Goal: Task Accomplishment & Management: Manage account settings

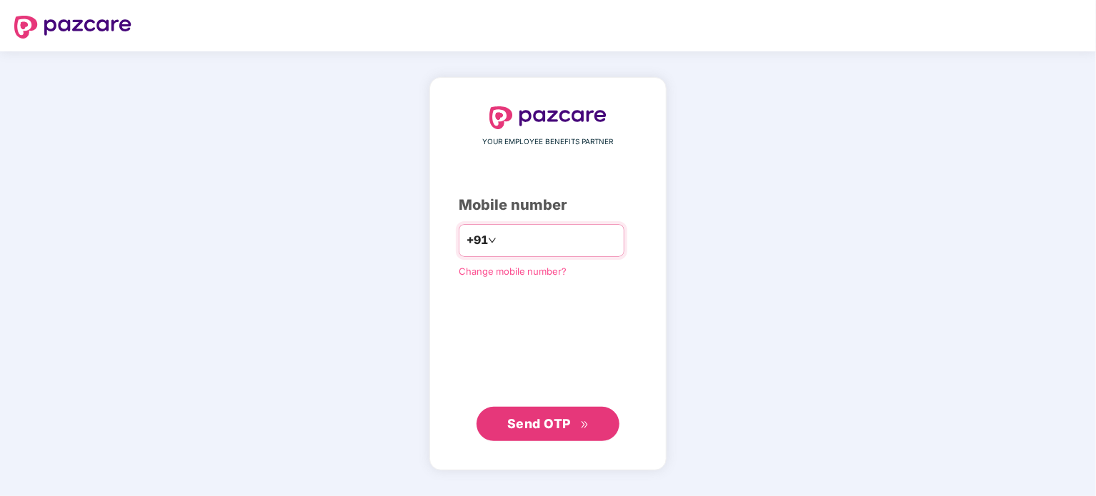
type input "**********"
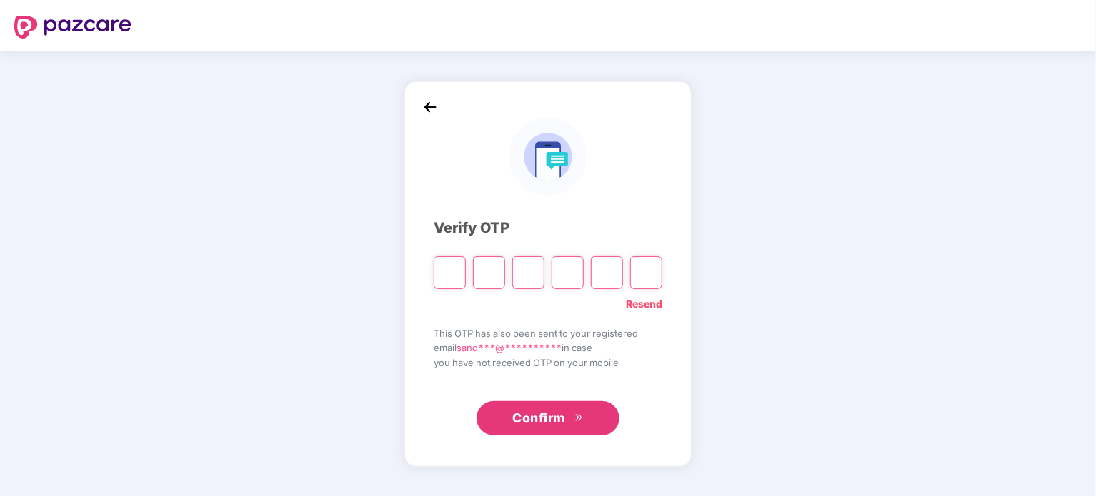
type input "*"
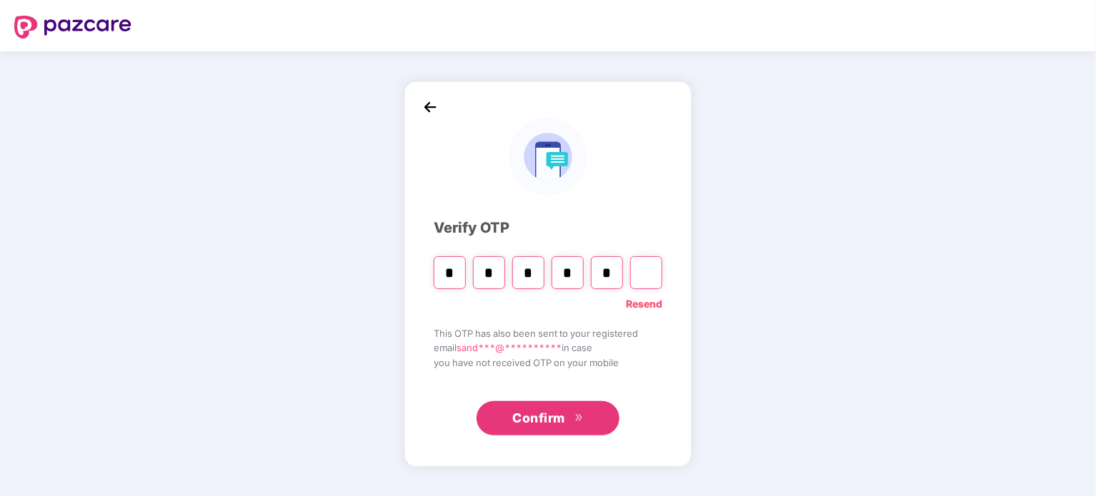
type input "*"
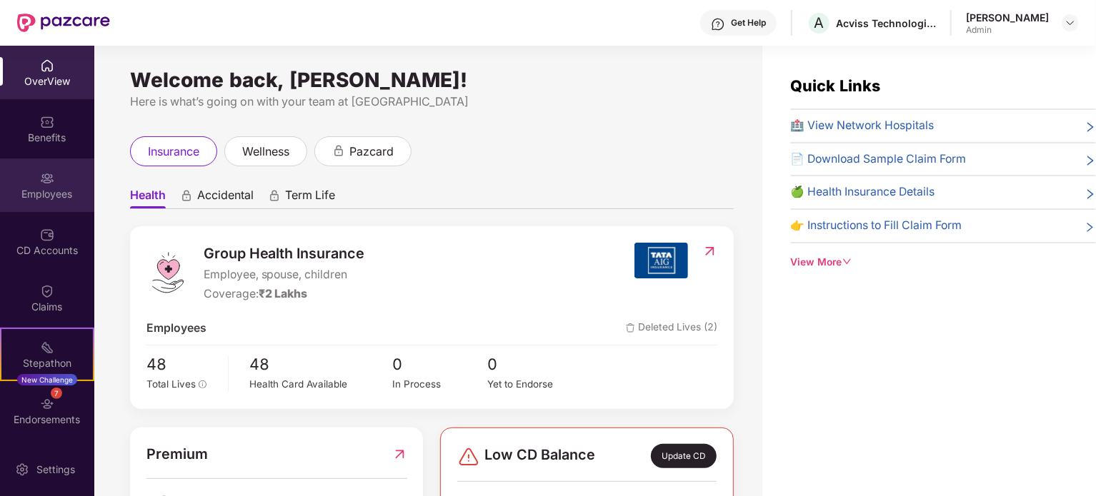
click at [33, 206] on div "Employees" at bounding box center [47, 186] width 94 height 54
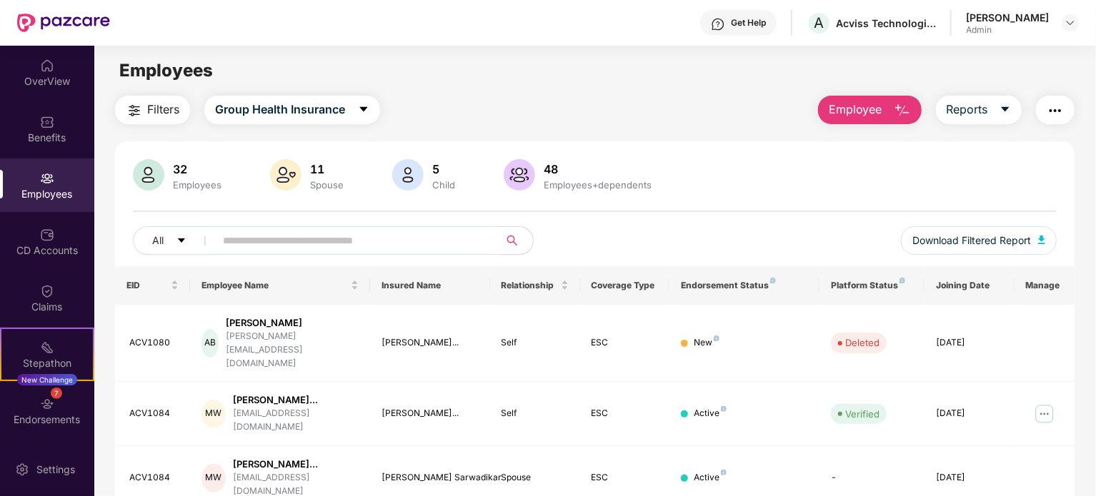
click at [349, 235] on input "text" at bounding box center [351, 240] width 256 height 21
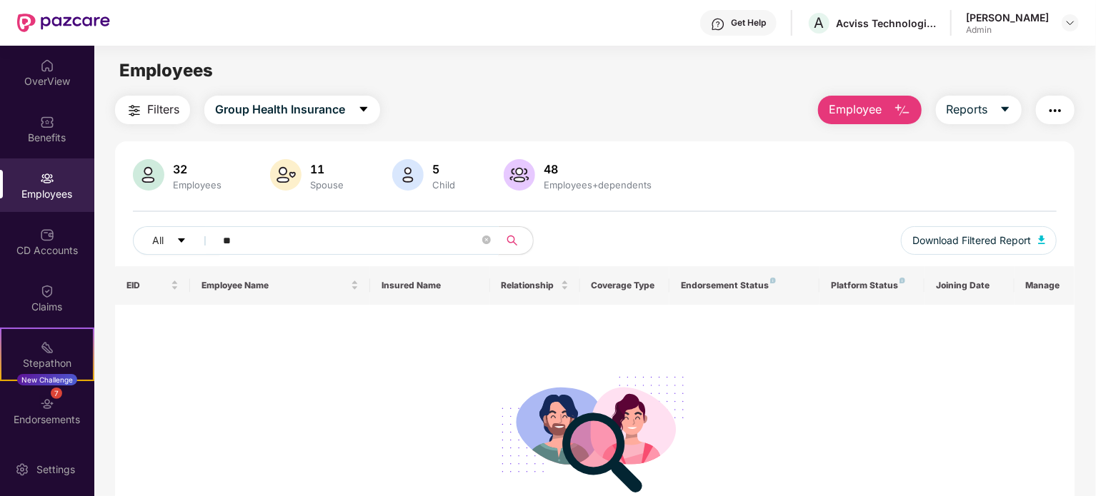
type input "*"
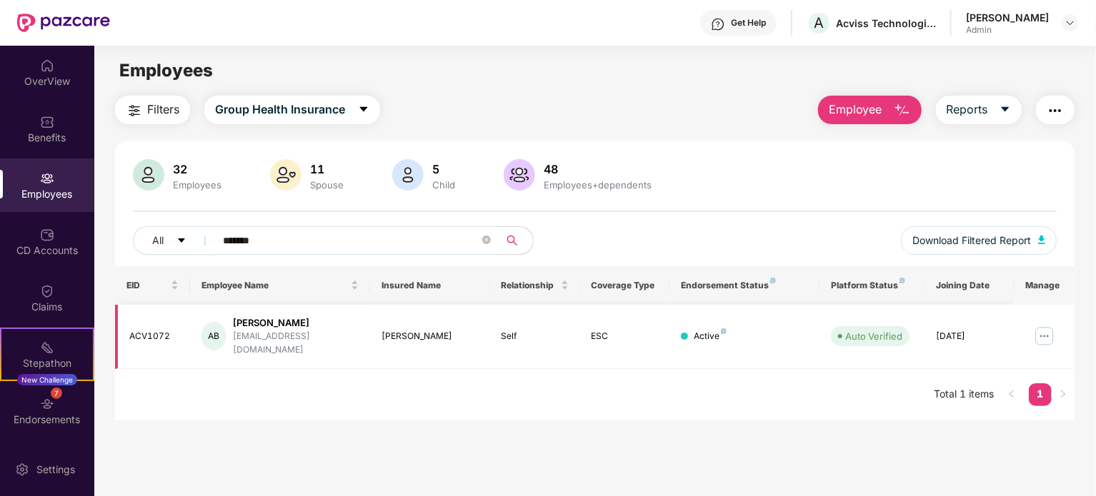
type input "*******"
click at [1038, 331] on img at bounding box center [1044, 336] width 23 height 23
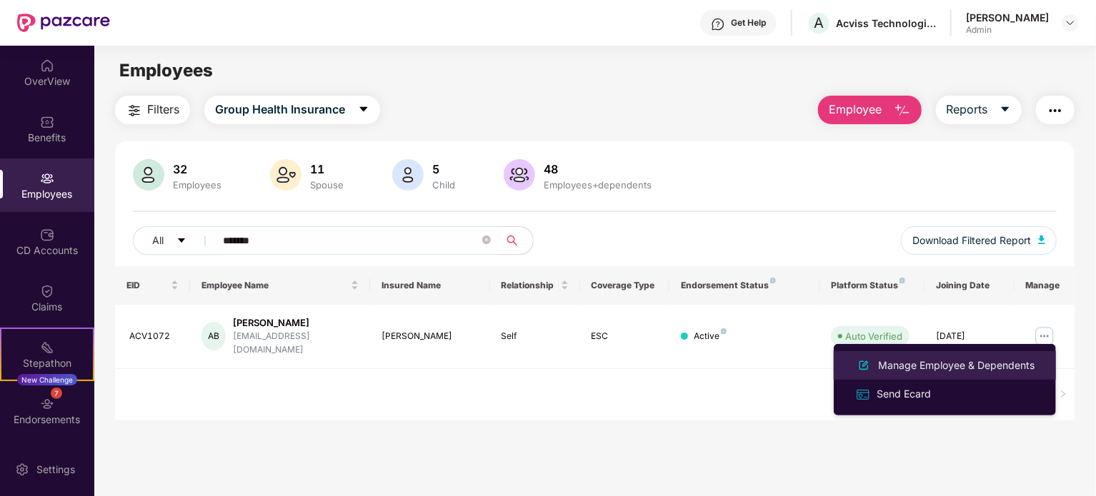
click at [962, 366] on div "Manage Employee & Dependents" at bounding box center [956, 366] width 162 height 16
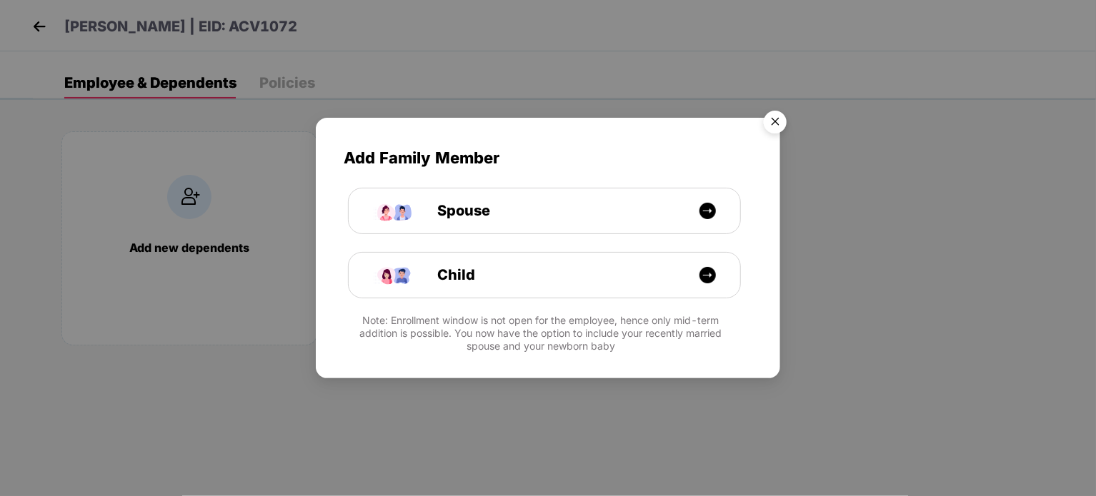
click at [778, 116] on img "Close" at bounding box center [775, 124] width 40 height 40
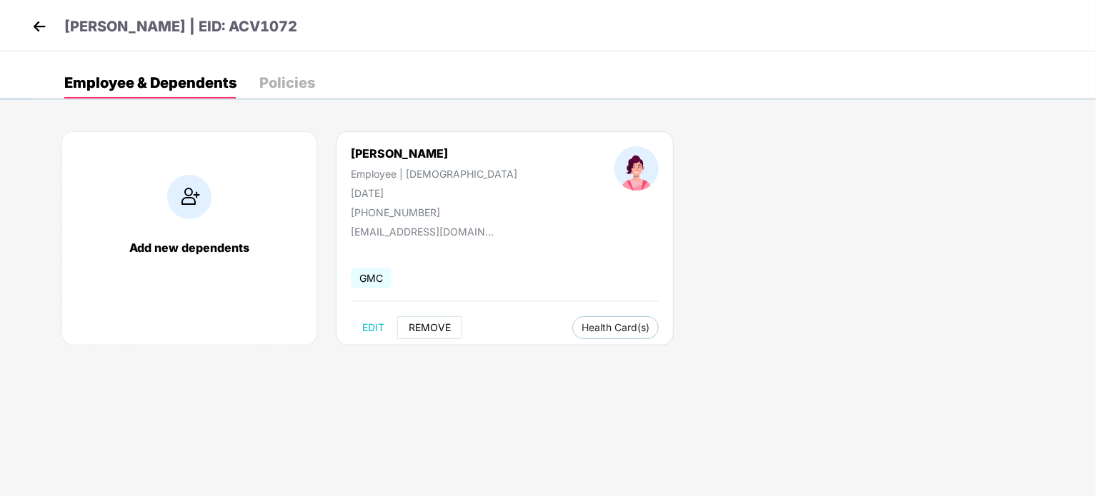
click at [437, 322] on span "REMOVE" at bounding box center [430, 327] width 42 height 11
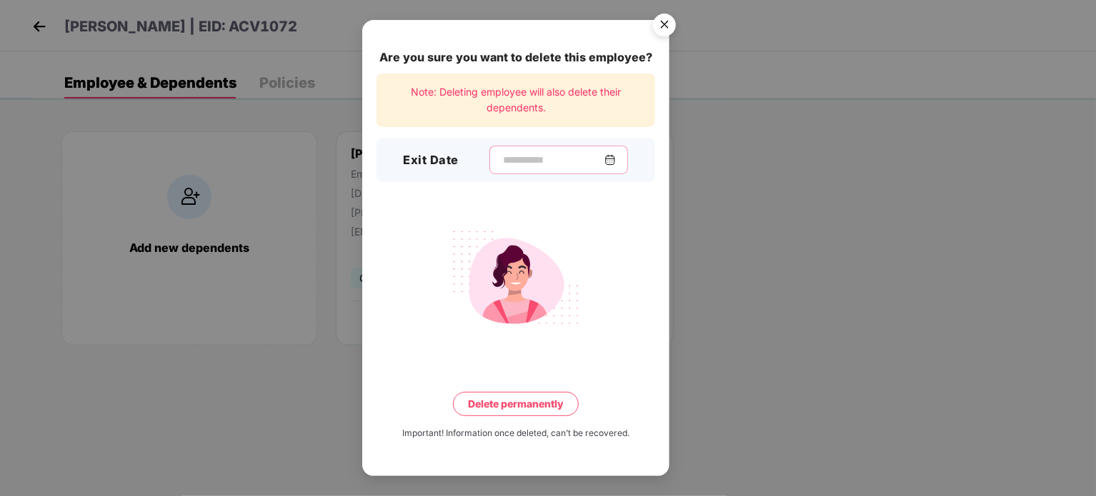
click at [550, 168] on input at bounding box center [552, 160] width 103 height 15
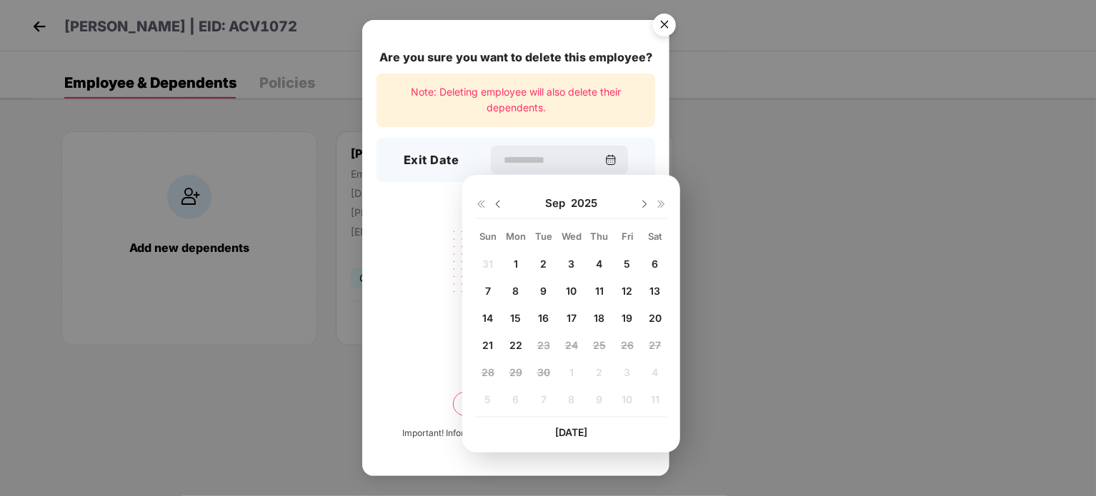
click at [514, 318] on span "15" at bounding box center [515, 318] width 11 height 12
type input "**********"
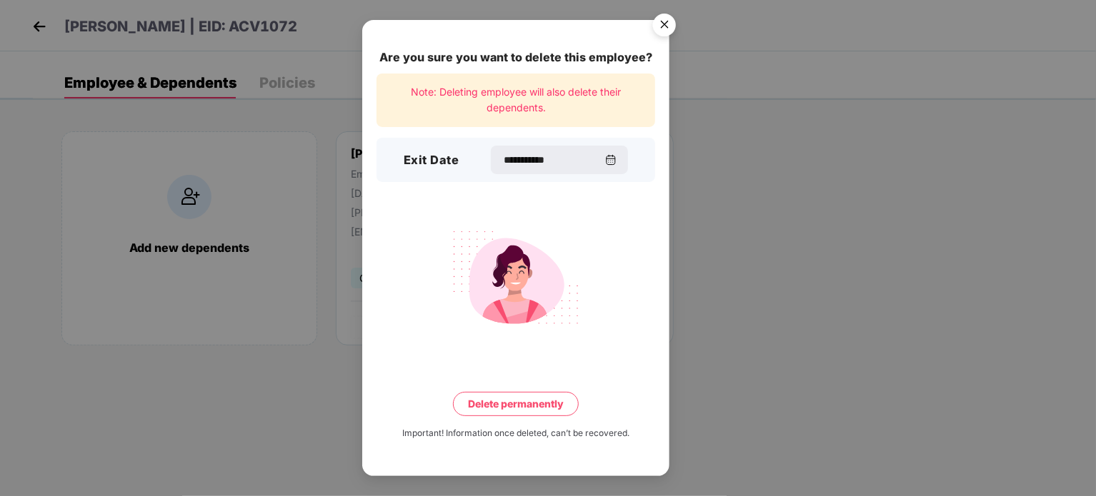
click at [520, 401] on button "Delete permanently" at bounding box center [516, 404] width 126 height 24
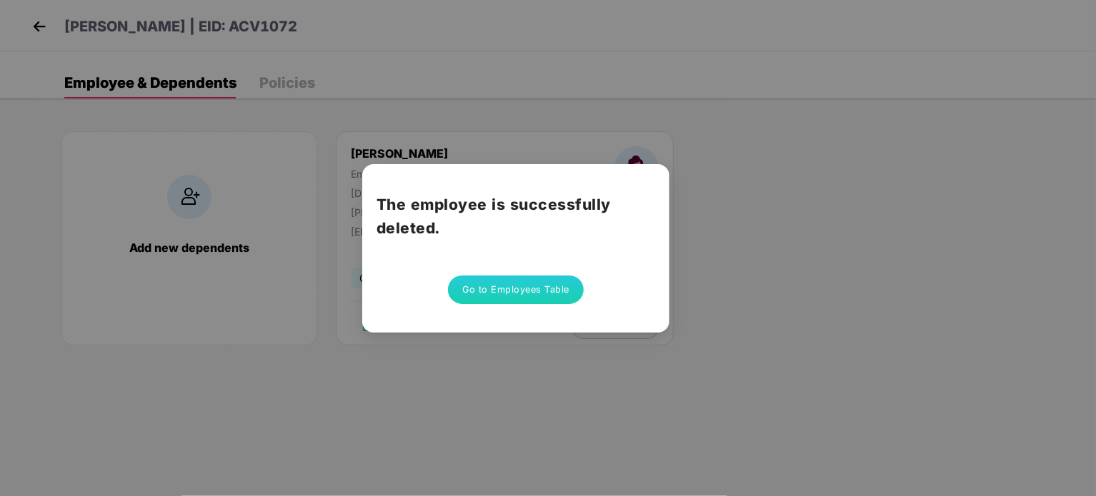
click at [519, 296] on button "Go to Employees Table" at bounding box center [516, 290] width 136 height 29
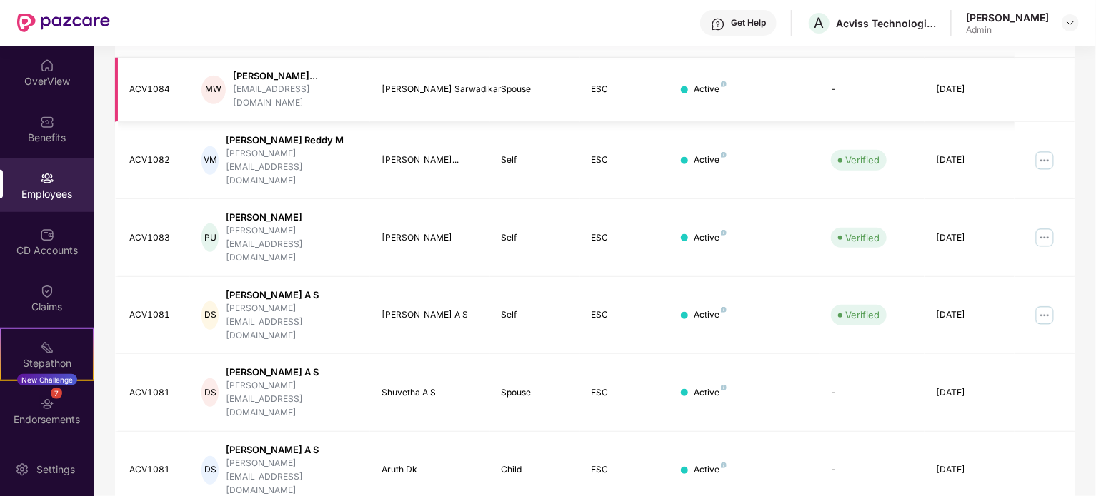
scroll to position [403, 0]
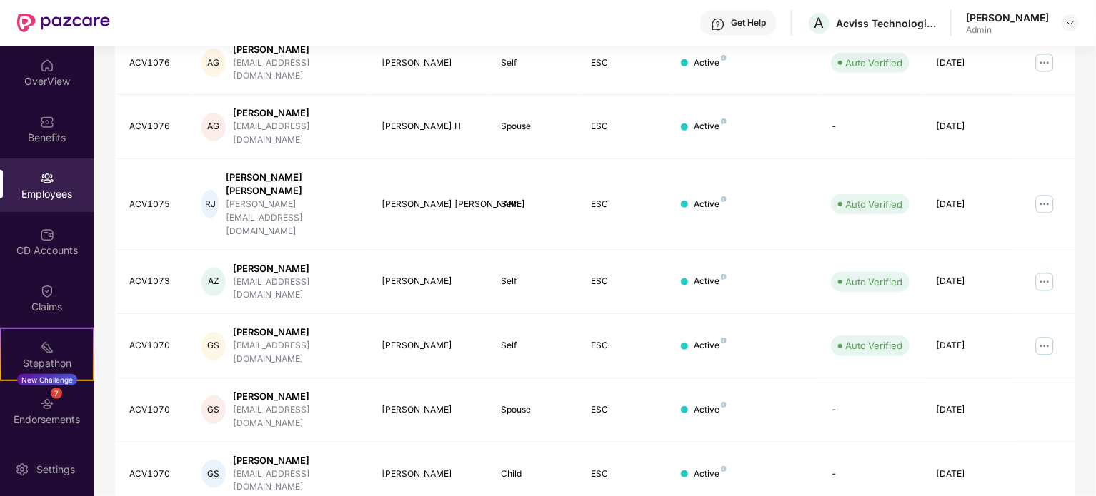
scroll to position [379, 0]
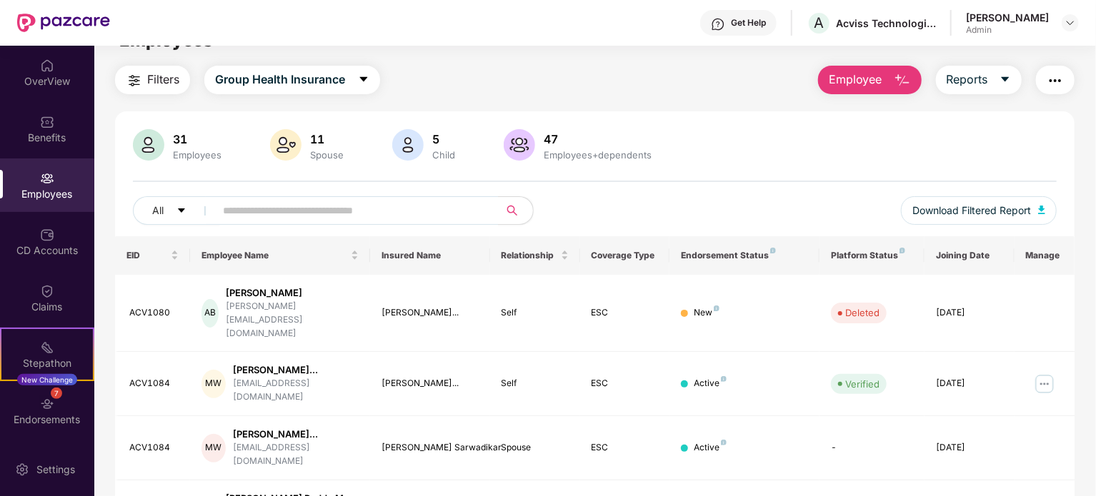
scroll to position [0, 0]
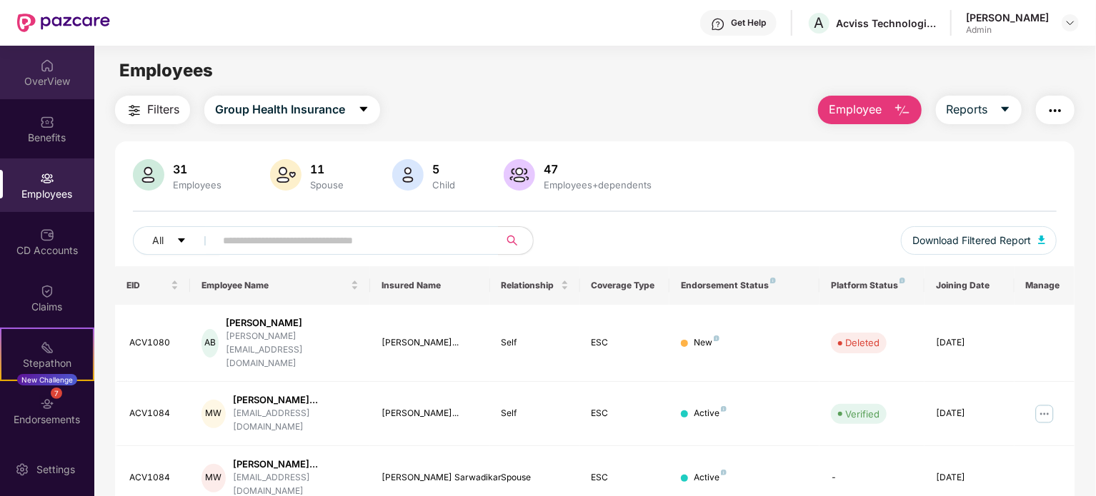
click at [40, 61] on img at bounding box center [47, 66] width 14 height 14
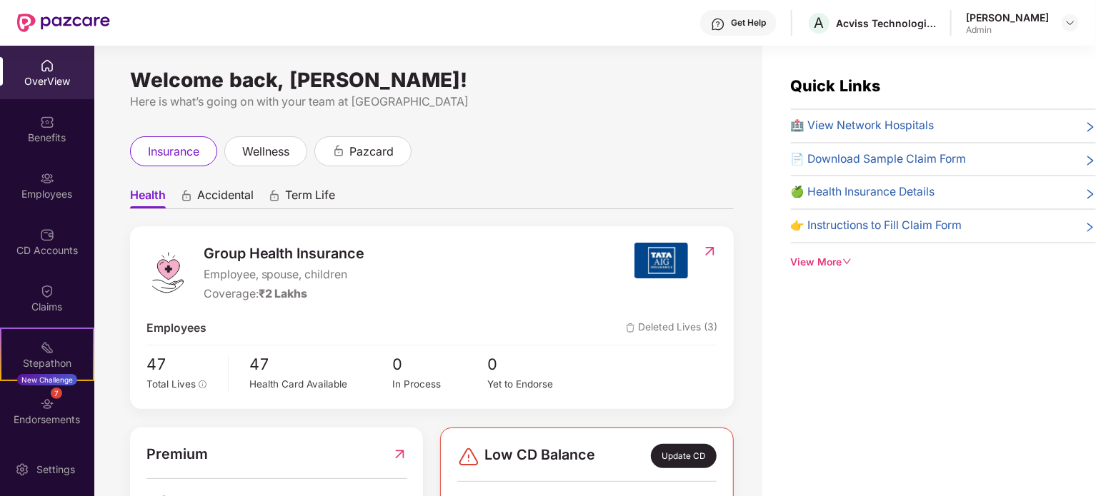
click at [46, 71] on img at bounding box center [47, 66] width 14 height 14
click at [1072, 25] on img at bounding box center [1069, 22] width 11 height 11
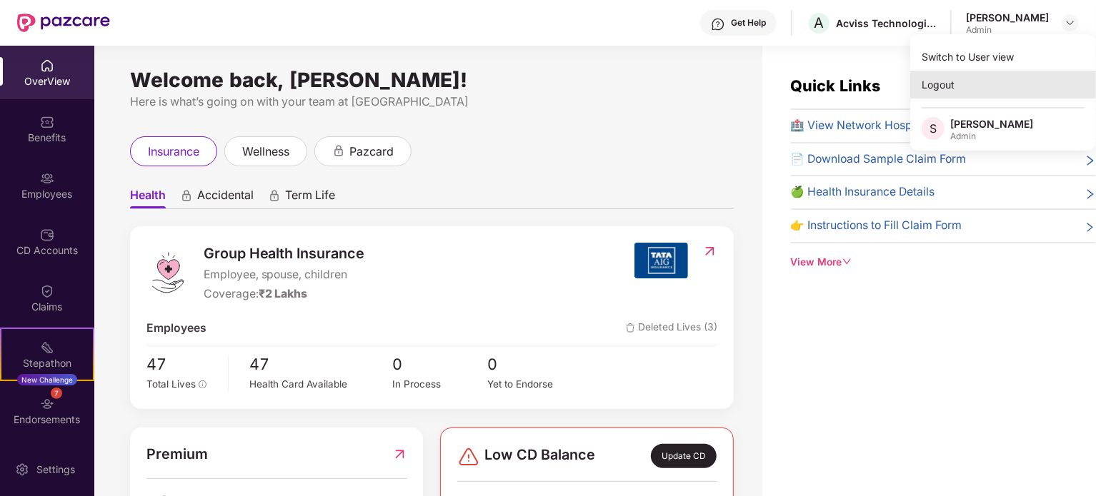
click at [956, 85] on div "Logout" at bounding box center [1003, 85] width 186 height 28
